Goal: Communication & Community: Ask a question

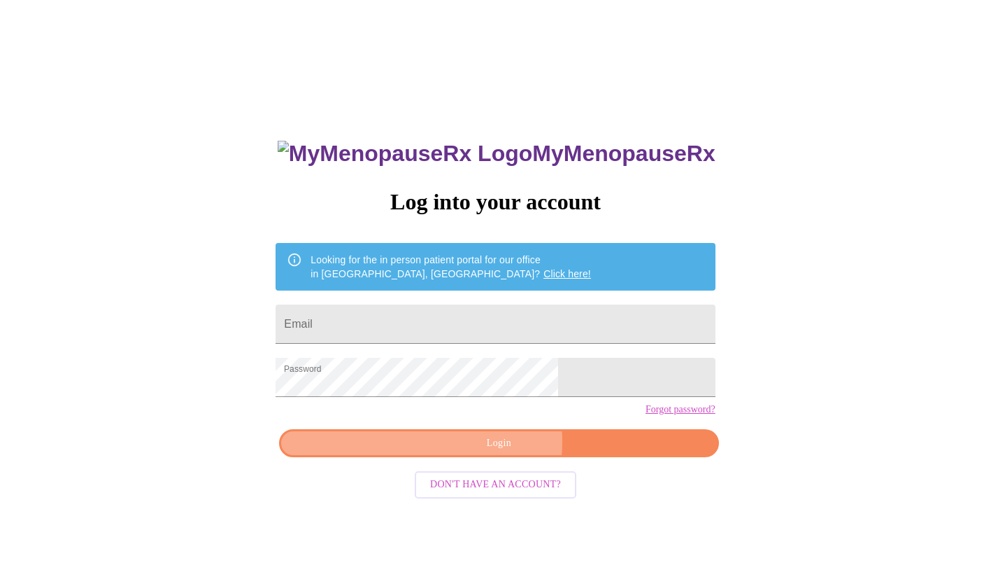
click at [473, 452] on span "Login" at bounding box center [498, 443] width 407 height 17
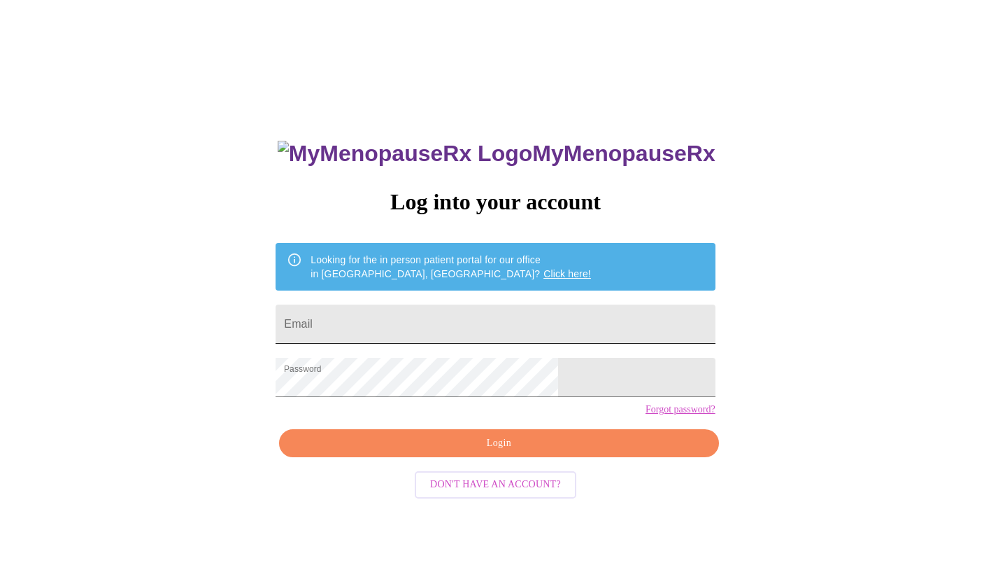
click at [448, 308] on input "Email" at bounding box center [495, 323] width 439 height 39
type input "[PERSON_NAME][EMAIL_ADDRESS][PERSON_NAME][DOMAIN_NAME]"
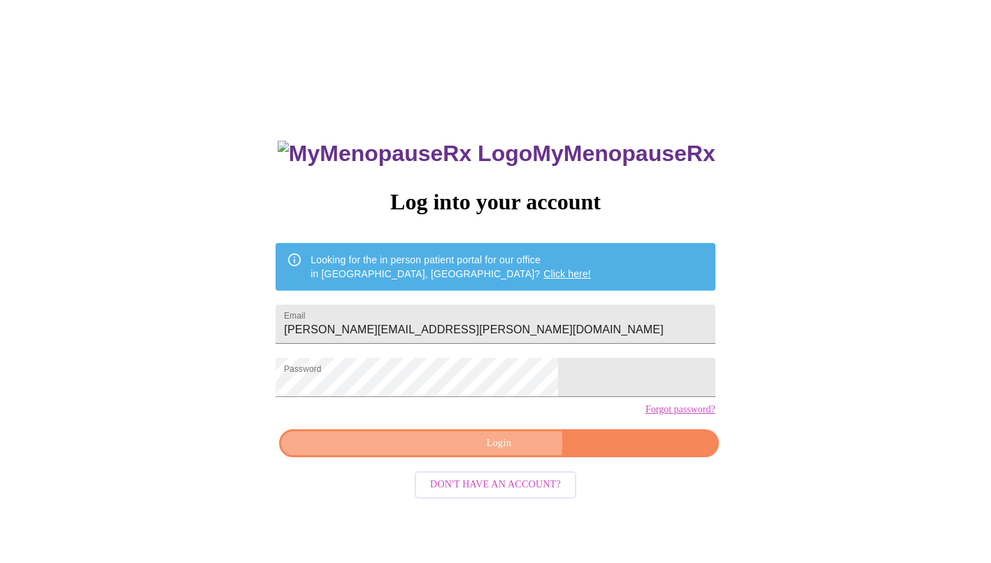
click at [450, 452] on span "Login" at bounding box center [498, 443] width 407 height 17
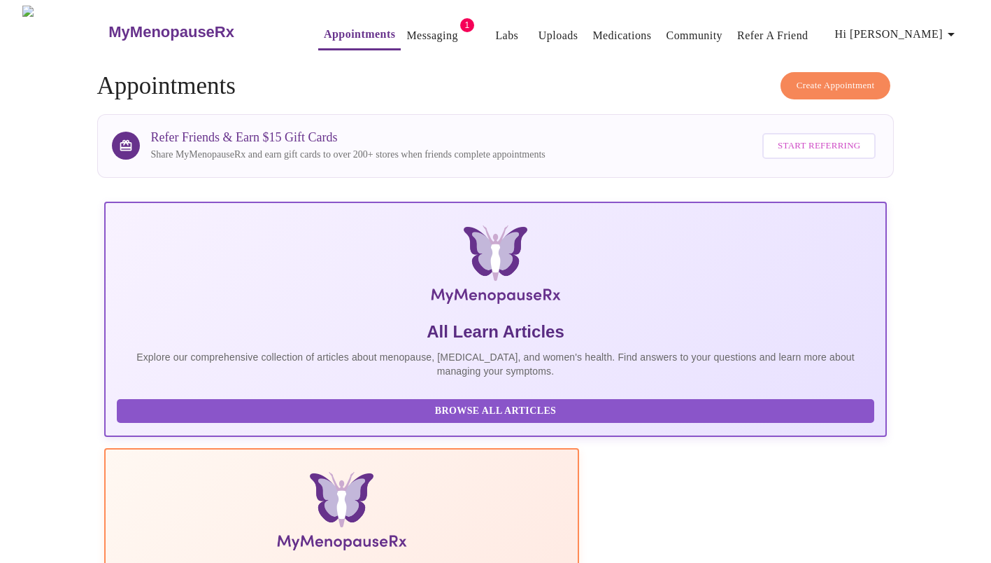
click at [407, 38] on link "Messaging" at bounding box center [432, 36] width 51 height 20
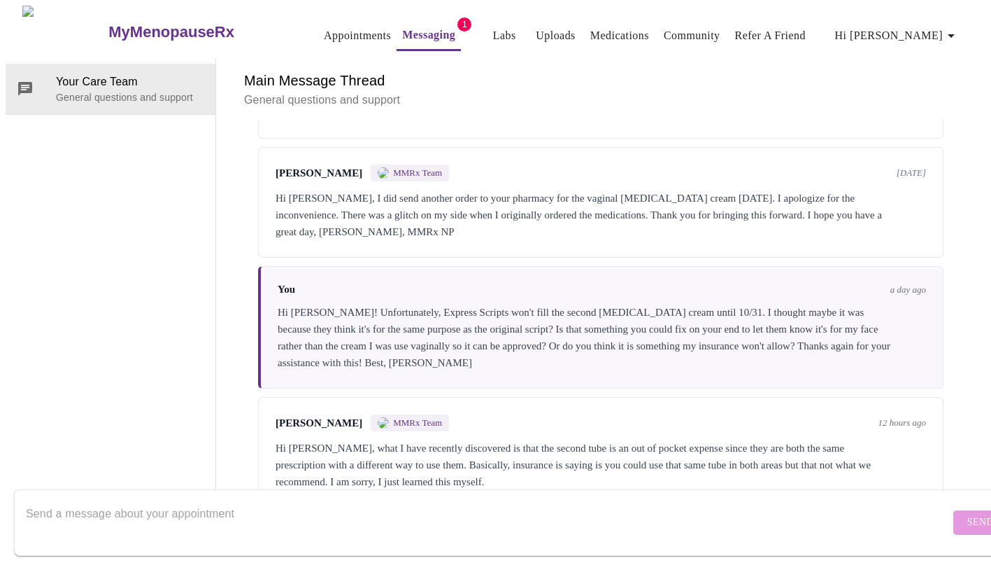
scroll to position [900, 0]
click at [361, 516] on textarea "Send a message about your appointment" at bounding box center [488, 522] width 924 height 45
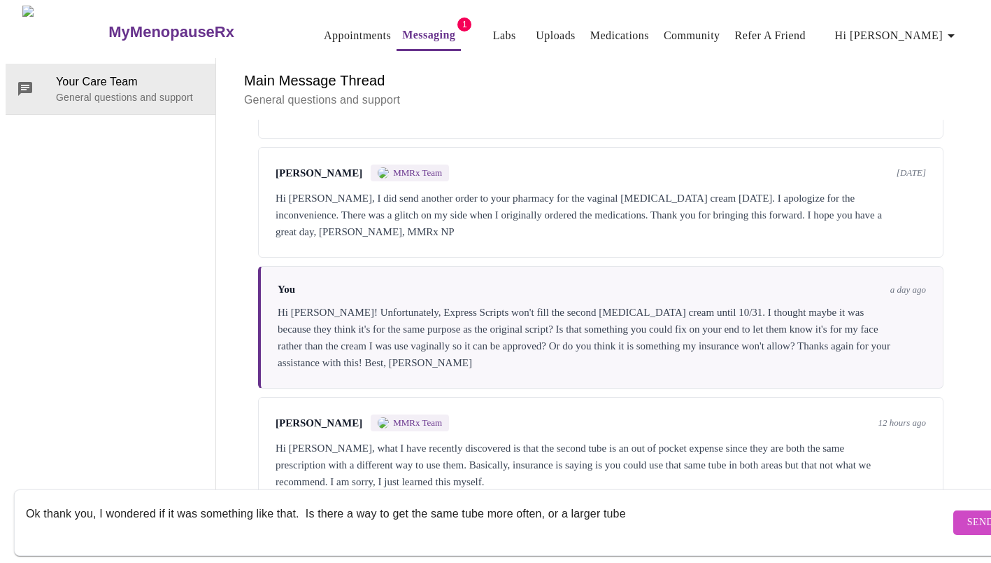
click at [481, 500] on textarea "Ok thank you, I wondered if it was something like that. Is there a way to get t…" at bounding box center [488, 522] width 924 height 45
click at [578, 500] on textarea "Ok thank you, I wondered if it was something like that. Is there a way to get t…" at bounding box center [488, 522] width 924 height 45
click at [755, 500] on textarea "Ok thank you, I wondered if it was something like that. Is there a way to get t…" at bounding box center [488, 522] width 924 height 45
click at [480, 500] on textarea "Ok thank you, I wondered if it was something like that. Is there a way to get t…" at bounding box center [488, 522] width 924 height 45
click at [842, 505] on textarea "Ok thank you, I wondered if it was something like that. Is there a way to get t…" at bounding box center [488, 522] width 924 height 45
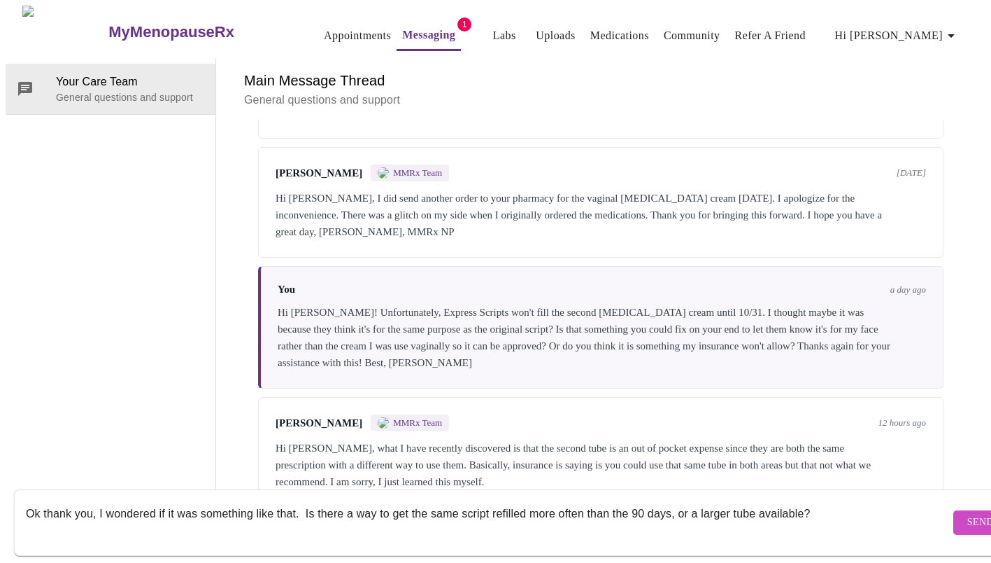
click at [670, 500] on textarea "Ok thank you, I wondered if it was something like that. Is there a way to get t…" at bounding box center [488, 522] width 924 height 45
click at [800, 500] on textarea "Ok thank you, I wondered if it was something like that. Is there a way to get t…" at bounding box center [488, 522] width 924 height 45
click at [191, 516] on textarea "Ok thank you, I wondered if it was something like that. Is there a way to get t…" at bounding box center [488, 522] width 924 height 45
click at [27, 500] on textarea "Ok thank you, I wondered if it was something like that. Is there a way to get t…" at bounding box center [488, 522] width 924 height 45
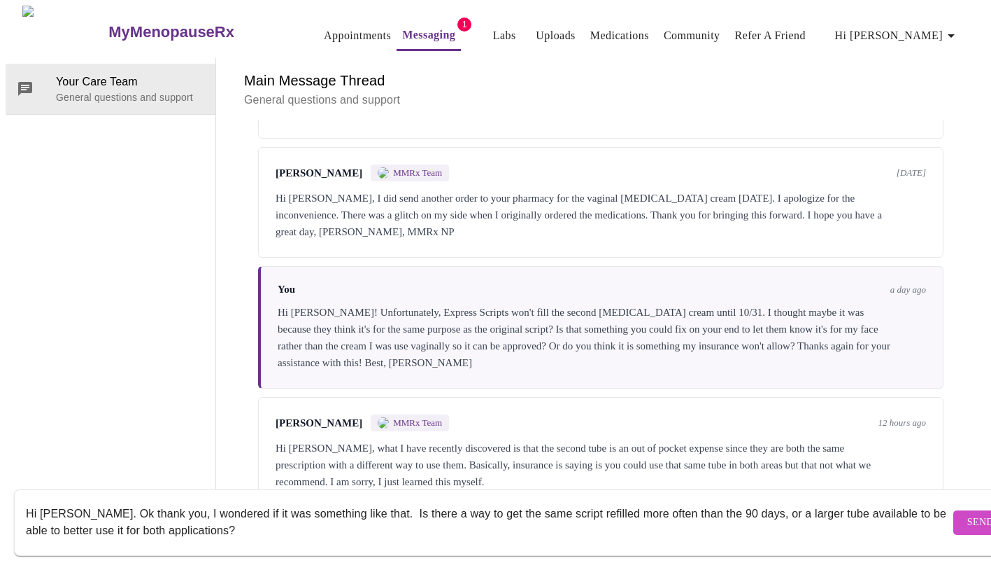
click at [141, 500] on textarea "Hi [PERSON_NAME]. Ok thank you, I wondered if it was something like that. Is th…" at bounding box center [488, 522] width 924 height 45
click at [323, 516] on textarea "Hi [PERSON_NAME]. Ok thank you for the information, I wondered if it was someth…" at bounding box center [488, 522] width 924 height 45
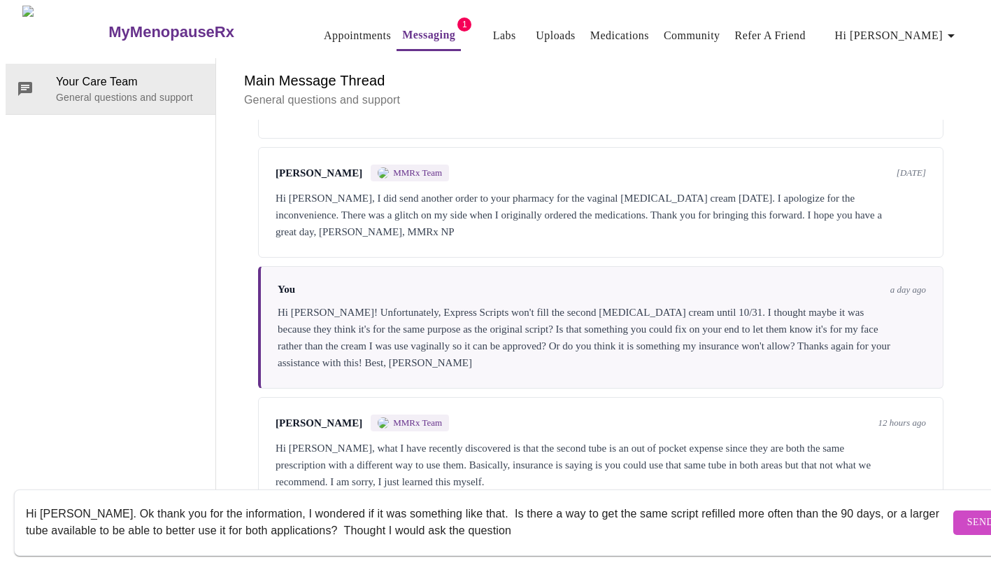
click at [520, 500] on textarea "Hi [PERSON_NAME]. Ok thank you for the information, I wondered if it was someth…" at bounding box center [488, 522] width 924 height 45
click at [127, 516] on textarea "Hi [PERSON_NAME]. Ok thank you for the information, I wondered if it was someth…" at bounding box center [488, 522] width 924 height 45
click at [610, 514] on textarea "Hi [PERSON_NAME]. Ok thank you for the information, I wondered if it was someth…" at bounding box center [488, 522] width 924 height 45
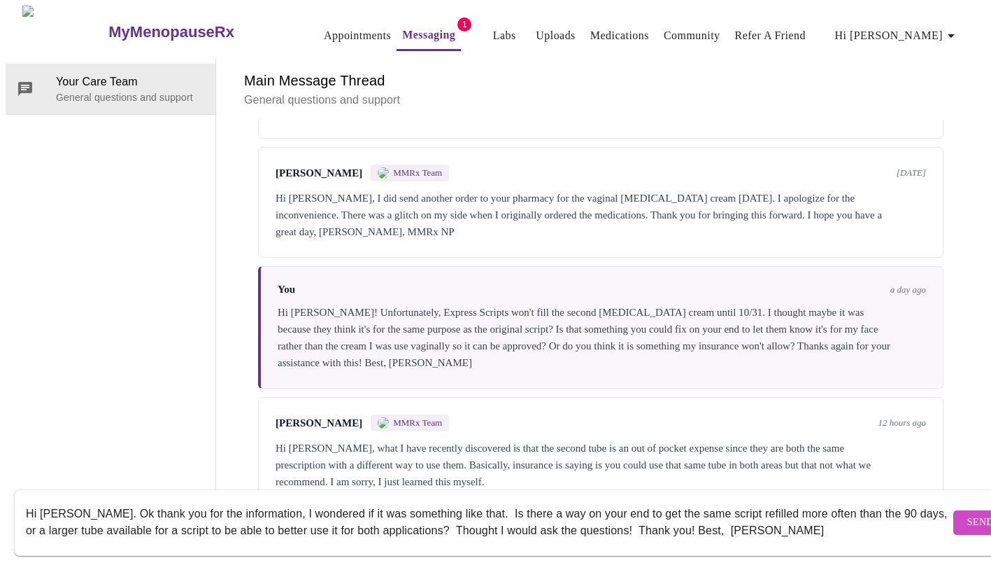
click at [612, 514] on textarea "Hi [PERSON_NAME]. Ok thank you for the information, I wondered if it was someth…" at bounding box center [488, 522] width 924 height 45
click at [488, 526] on textarea "Hi [PERSON_NAME]. Ok thank you for the information, I wondered if it was someth…" at bounding box center [488, 522] width 924 height 45
click at [611, 517] on textarea "Hi [PERSON_NAME]. Ok thank you for the information, I wondered if it was someth…" at bounding box center [488, 522] width 924 height 45
click at [495, 535] on div "Hi [PERSON_NAME]. Ok thank you for the information, I wondered if it was someth…" at bounding box center [488, 522] width 924 height 54
click at [493, 518] on textarea "Hi [PERSON_NAME]. Ok thank you for the information, I wondered if it was someth…" at bounding box center [488, 522] width 924 height 45
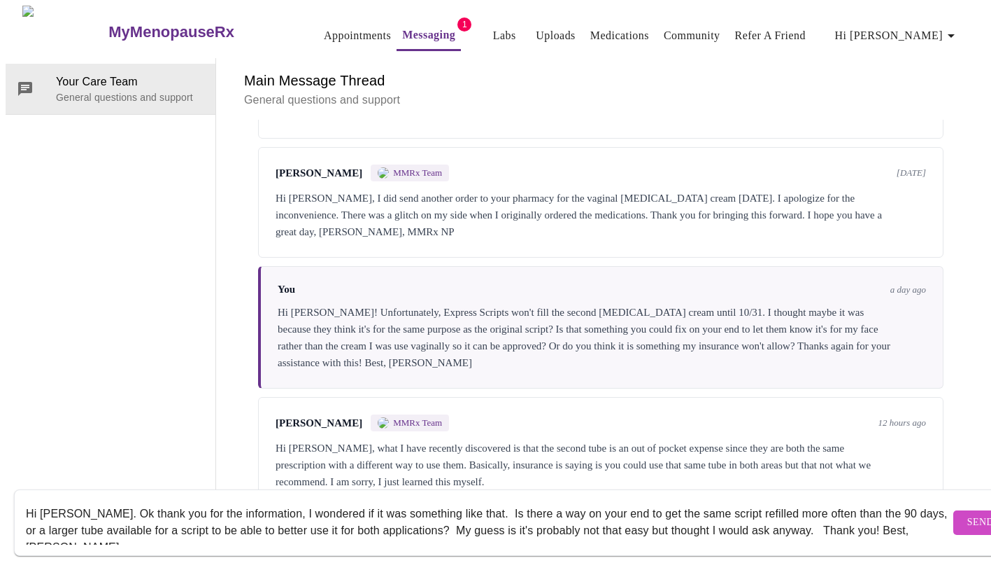
click at [805, 518] on textarea "Hi [PERSON_NAME]. Ok thank you for the information, I wondered if it was someth…" at bounding box center [488, 522] width 924 height 45
click at [864, 515] on textarea "Hi [PERSON_NAME]. Ok thank you for the information, I wondered if it was someth…" at bounding box center [488, 522] width 924 height 45
type textarea "Hi [PERSON_NAME]. Ok thank you for the information, I wondered if it was someth…"
click at [968, 514] on span "Send" at bounding box center [981, 522] width 27 height 17
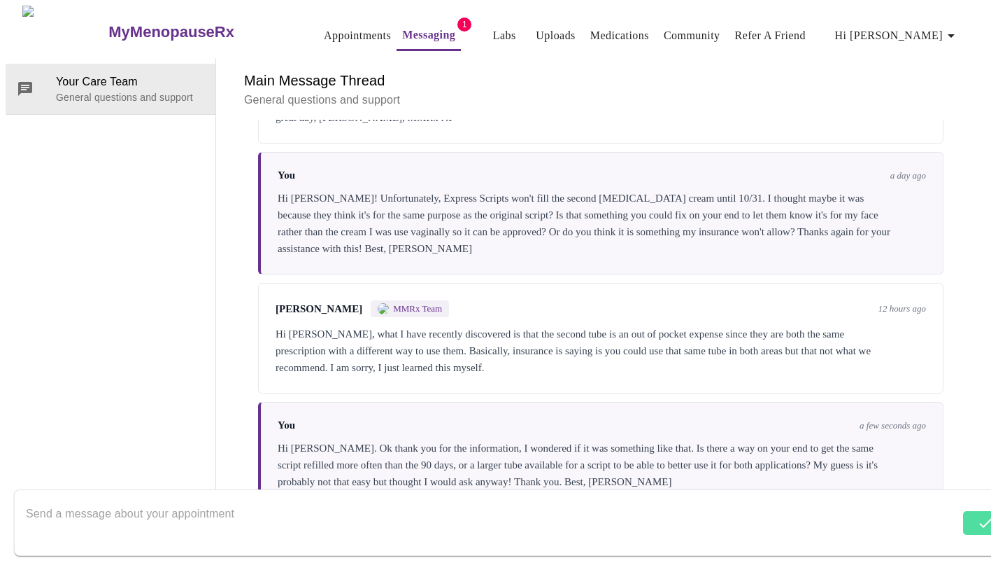
scroll to position [1018, 0]
